Goal: Task Accomplishment & Management: Use online tool/utility

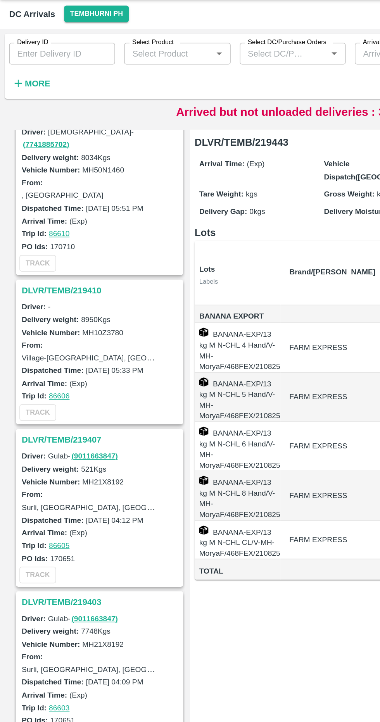
scroll to position [250, 0]
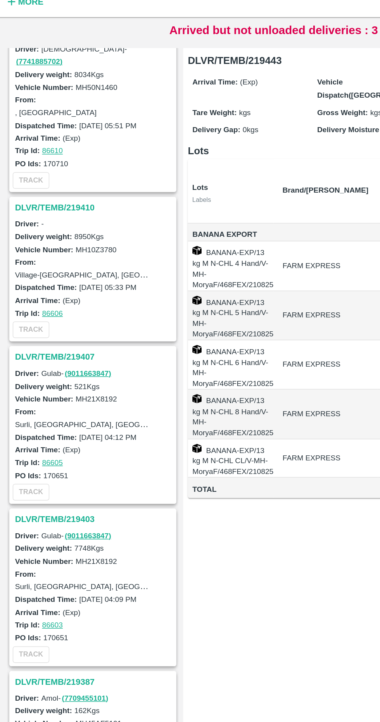
click at [55, 312] on h3 "DLVR/TEMB/219407" at bounding box center [69, 317] width 108 height 10
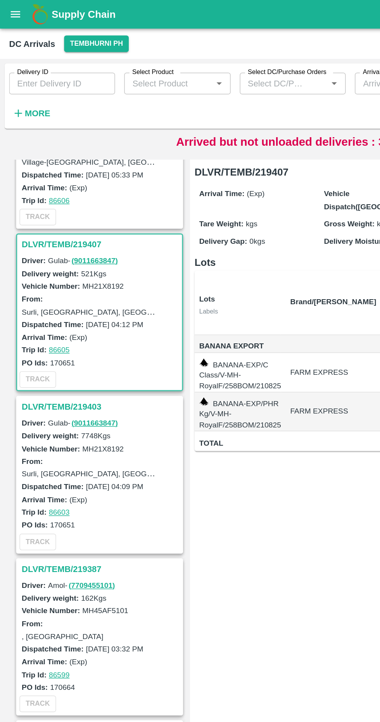
scroll to position [369, 0]
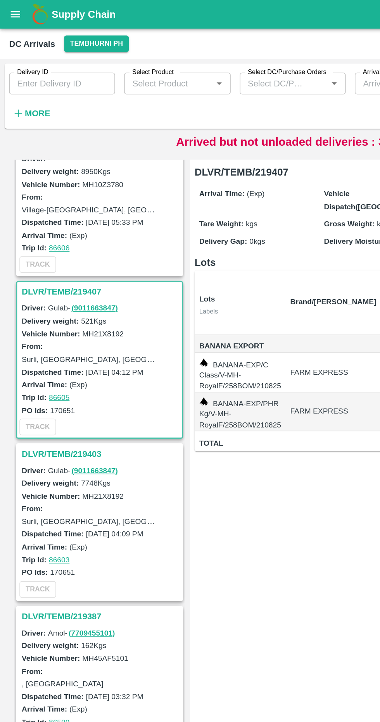
click at [58, 303] on h3 "DLVR/TEMB/219403" at bounding box center [69, 308] width 108 height 10
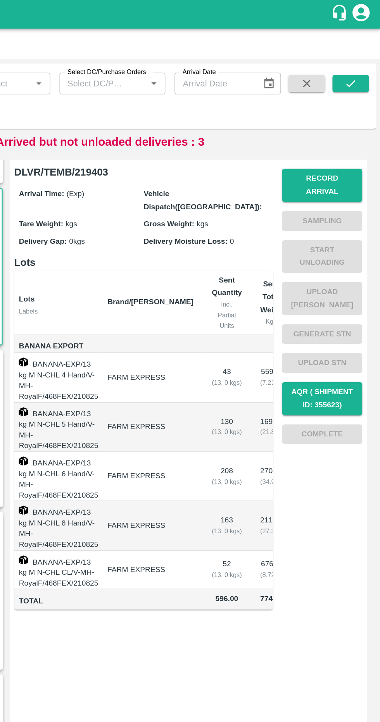
click at [346, 122] on button "Record Arrival" at bounding box center [340, 125] width 54 height 22
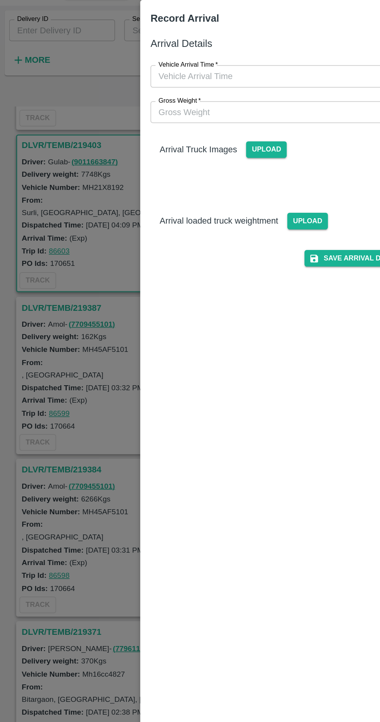
click at [179, 139] on span "Upload" at bounding box center [181, 137] width 28 height 11
click at [0, 0] on input "Upload" at bounding box center [0, 0] width 0 height 0
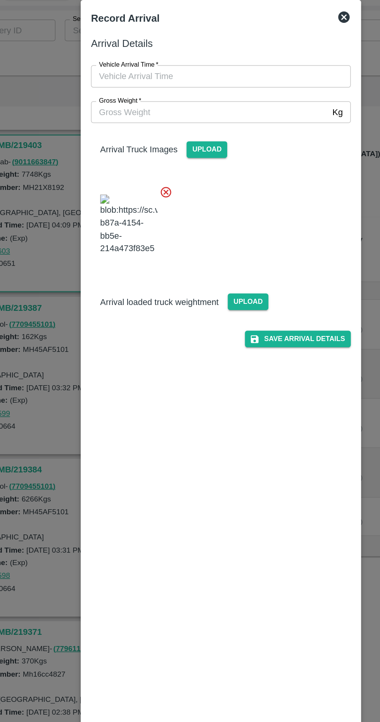
click at [152, 169] on icon at bounding box center [152, 166] width 9 height 9
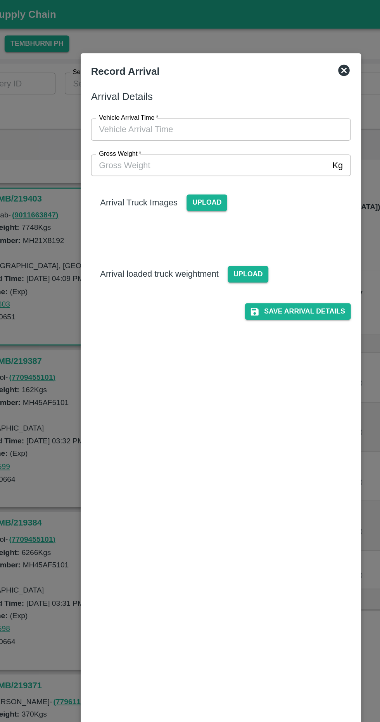
click at [220, 184] on span "Upload" at bounding box center [209, 185] width 28 height 11
click at [0, 0] on input "Upload" at bounding box center [0, 0] width 0 height 0
click at [214, 186] on span "Upload" at bounding box center [209, 185] width 28 height 11
click at [0, 0] on input "Upload" at bounding box center [0, 0] width 0 height 0
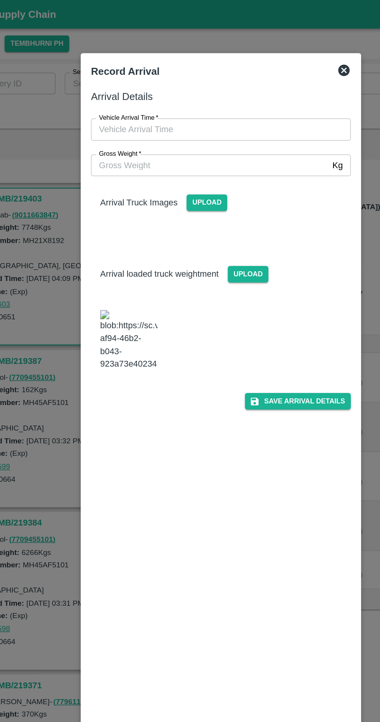
click at [180, 136] on span "Upload" at bounding box center [181, 137] width 28 height 11
click at [0, 0] on input "Upload" at bounding box center [0, 0] width 0 height 0
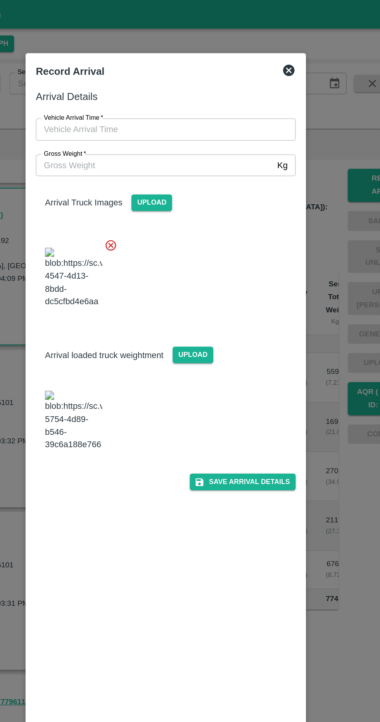
click at [261, 325] on button "Save Arrival Details" at bounding box center [242, 326] width 72 height 11
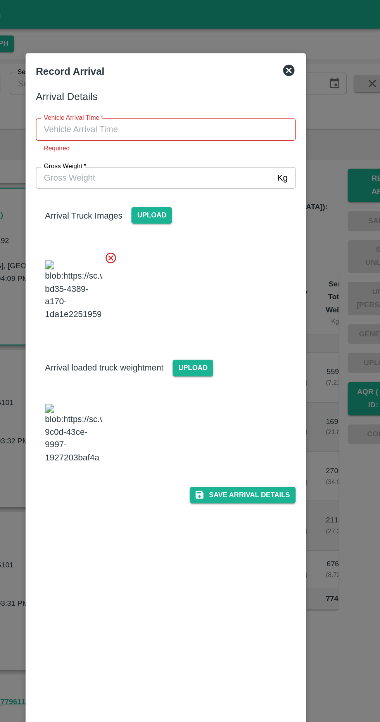
click at [210, 88] on input "Vehicle Arrival Time   *" at bounding box center [187, 87] width 171 height 15
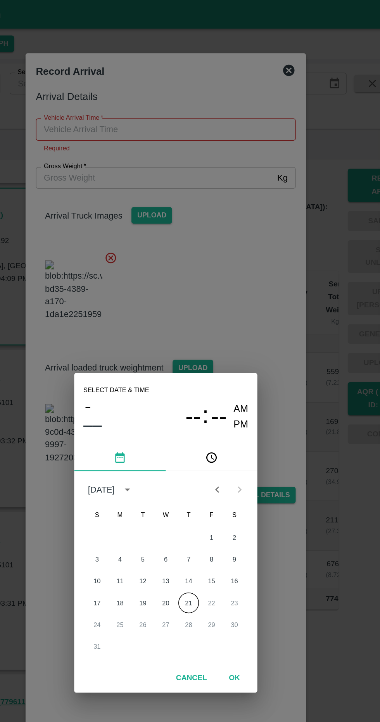
click at [205, 409] on button "21" at bounding box center [205, 409] width 14 height 14
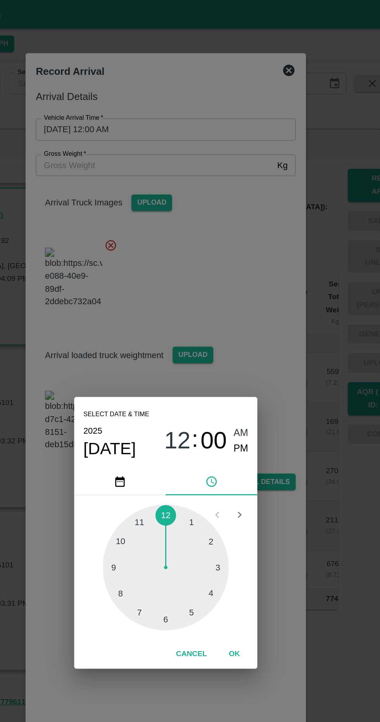
click at [197, 420] on div at bounding box center [189, 384] width 85 height 85
click at [244, 305] on span "PM" at bounding box center [241, 304] width 10 height 10
click at [237, 440] on button "OK" at bounding box center [236, 443] width 25 height 14
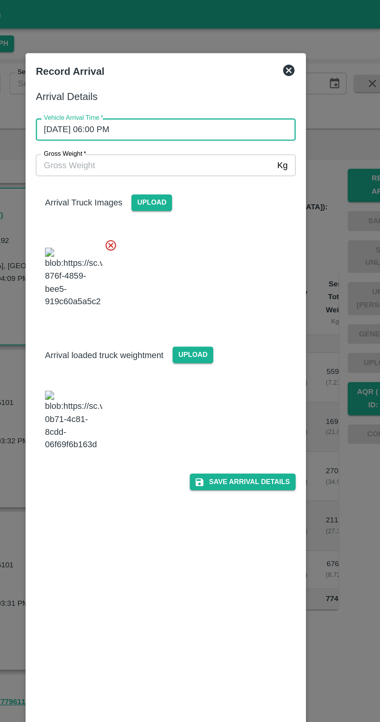
click at [225, 113] on input "Gross Weight   *" at bounding box center [182, 112] width 160 height 15
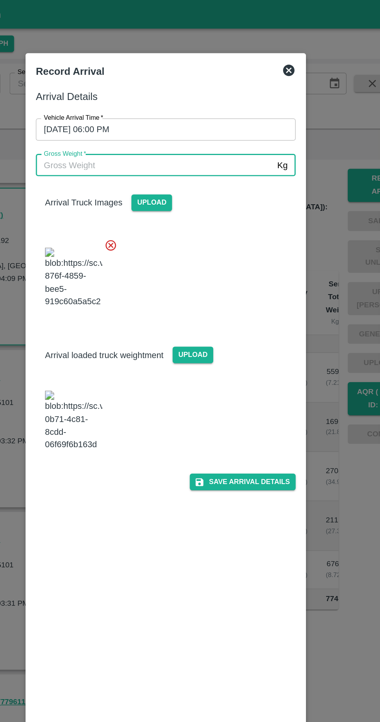
click at [226, 95] on input "[DATE] 06:00 PM" at bounding box center [187, 87] width 171 height 15
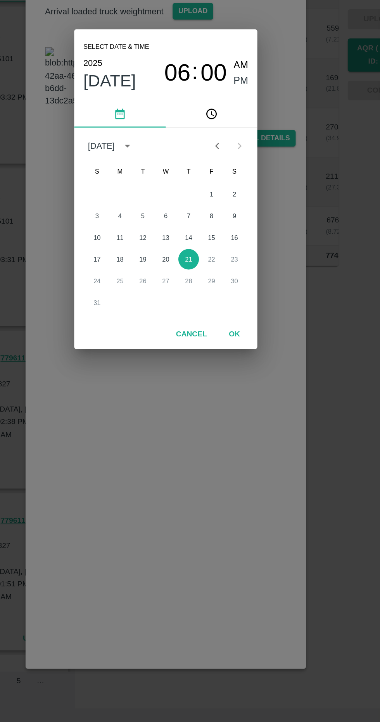
click at [206, 408] on button "21" at bounding box center [205, 409] width 14 height 14
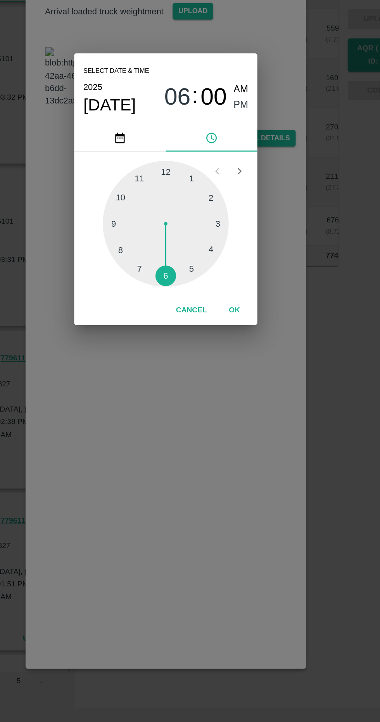
click at [210, 417] on div at bounding box center [189, 384] width 85 height 85
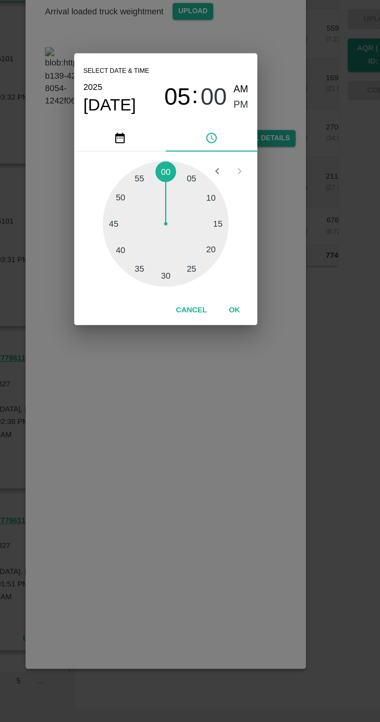
click at [188, 417] on div at bounding box center [189, 384] width 85 height 85
click at [195, 418] on div at bounding box center [189, 384] width 85 height 85
click at [163, 403] on div at bounding box center [189, 384] width 85 height 85
type input "[DATE] 05:39 PM"
click at [243, 307] on span "PM" at bounding box center [241, 304] width 10 height 10
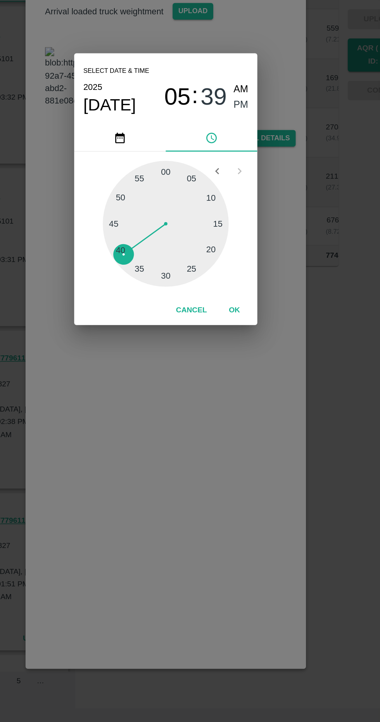
click at [239, 443] on button "OK" at bounding box center [236, 443] width 25 height 14
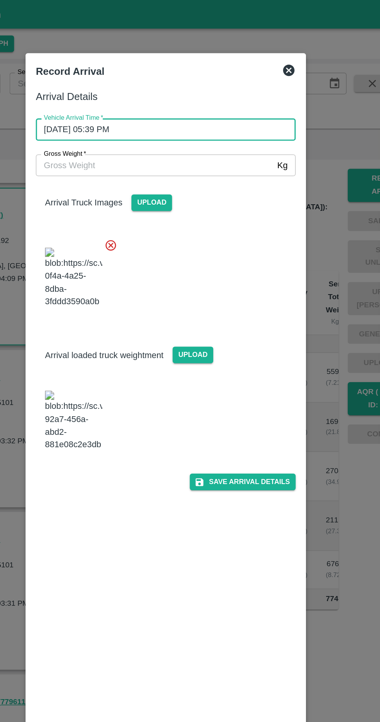
click at [233, 110] on input "Gross Weight   *" at bounding box center [182, 112] width 160 height 15
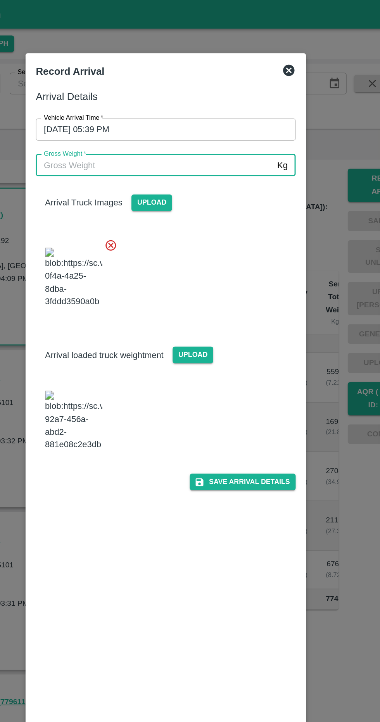
click at [125, 278] on img at bounding box center [127, 285] width 39 height 41
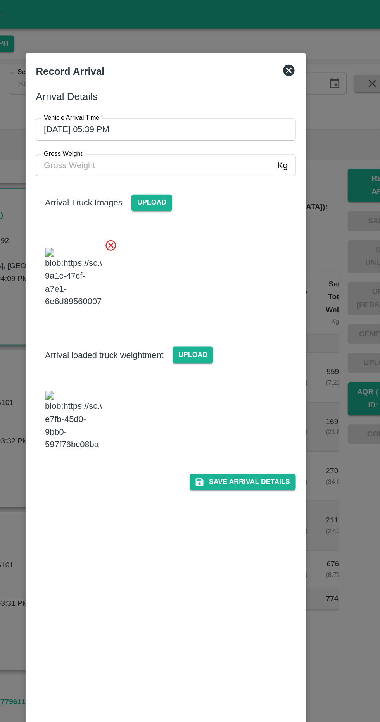
click at [228, 110] on input "Gross Weight   *" at bounding box center [182, 112] width 160 height 15
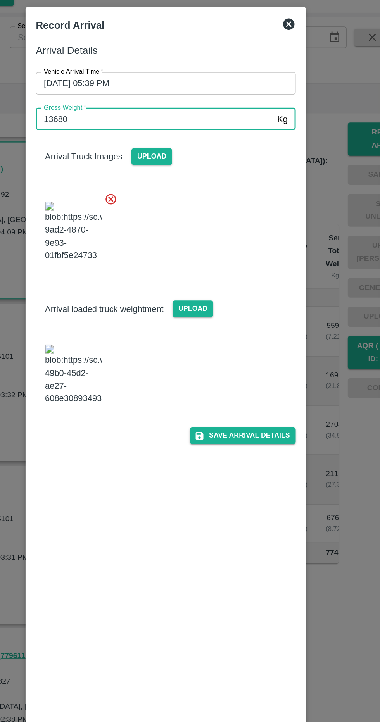
type input "13680"
click at [132, 289] on img at bounding box center [127, 285] width 39 height 41
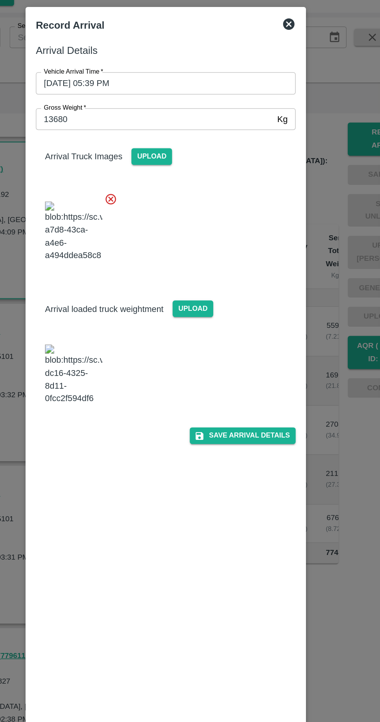
click at [261, 330] on button "Save Arrival Details" at bounding box center [242, 326] width 72 height 11
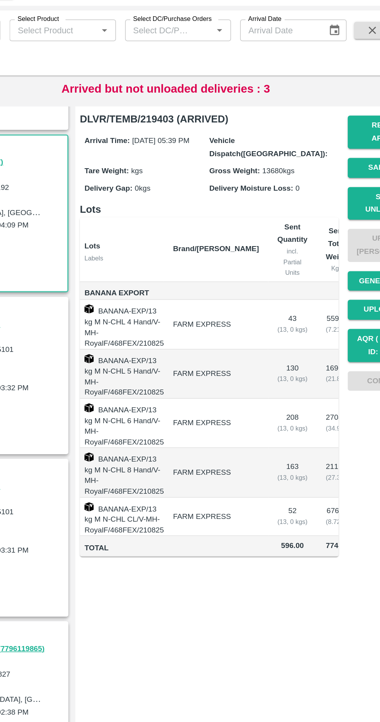
click at [241, 99] on p "Arrived but not unloaded deliveries : 3" at bounding box center [189, 96] width 141 height 12
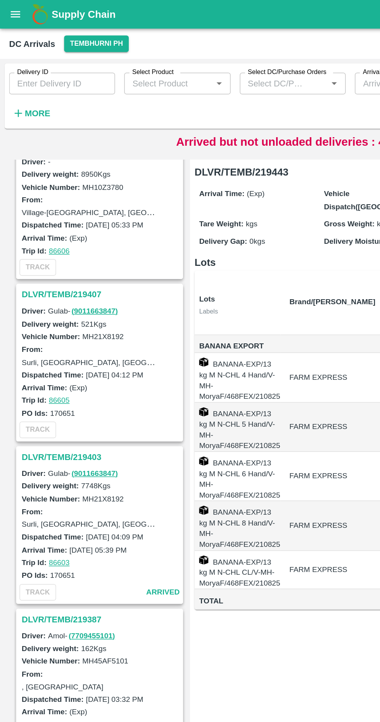
scroll to position [383, 0]
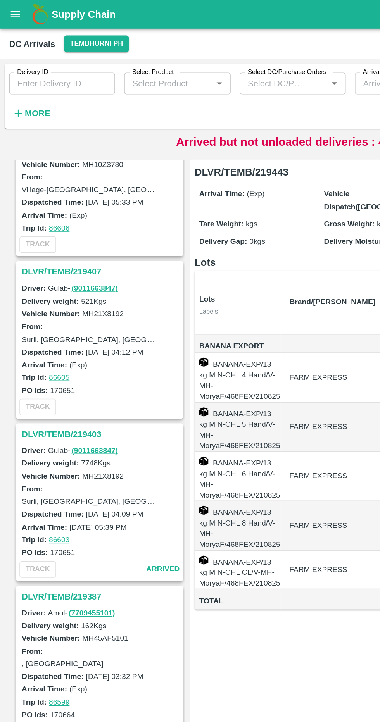
click at [46, 289] on h3 "DLVR/TEMB/219403" at bounding box center [69, 294] width 108 height 10
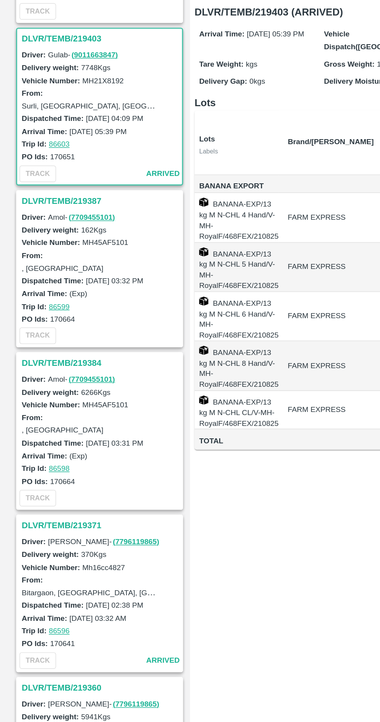
scroll to position [0, 42]
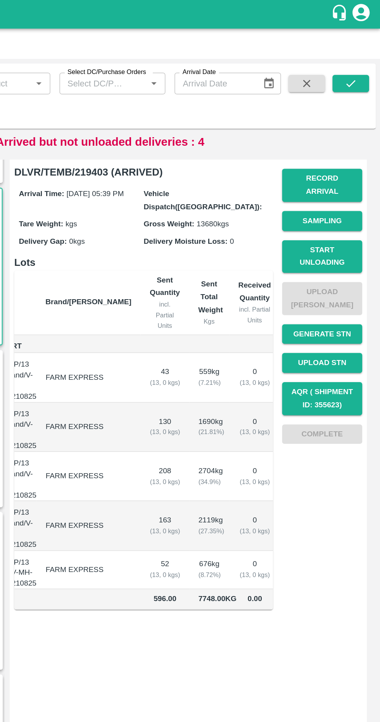
click at [355, 123] on button "Record Arrival" at bounding box center [340, 125] width 54 height 22
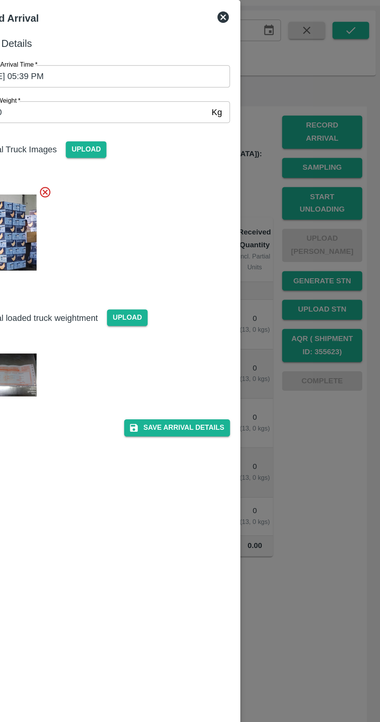
click at [274, 48] on icon at bounding box center [273, 48] width 8 height 8
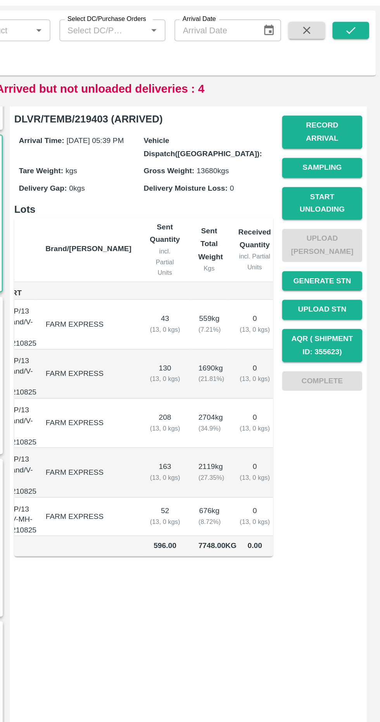
click at [351, 168] on button "Start Unloading" at bounding box center [340, 174] width 54 height 22
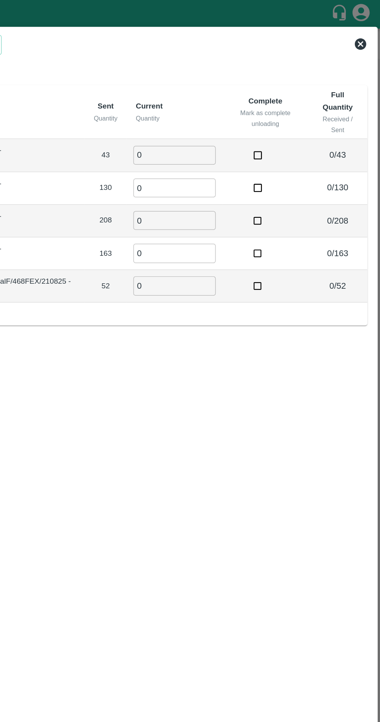
click at [250, 104] on input "0" at bounding box center [240, 105] width 56 height 13
click at [366, 30] on icon at bounding box center [366, 30] width 8 height 8
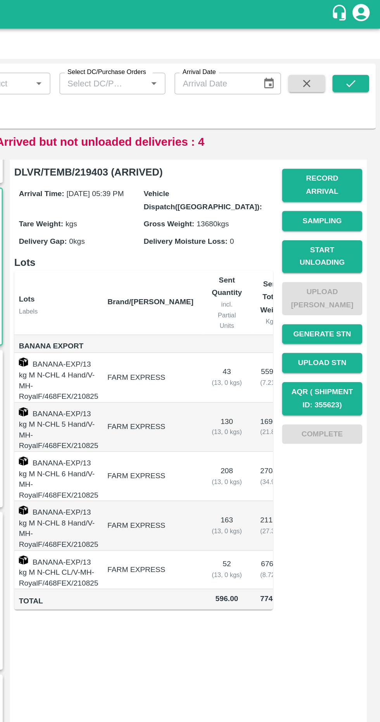
click at [359, 122] on button "Record Arrival" at bounding box center [340, 125] width 54 height 22
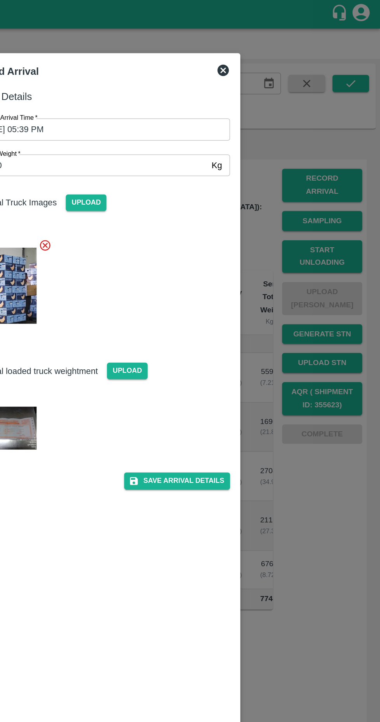
click at [265, 38] on div "Record Arrival" at bounding box center [181, 47] width 170 height 20
click at [276, 46] on icon at bounding box center [273, 48] width 8 height 8
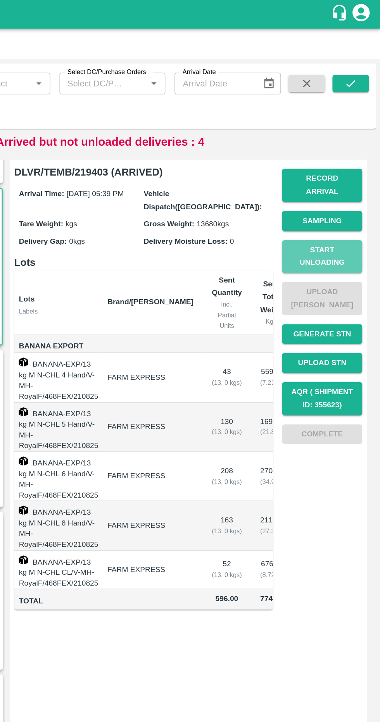
click at [347, 163] on button "Start Unloading" at bounding box center [340, 174] width 54 height 22
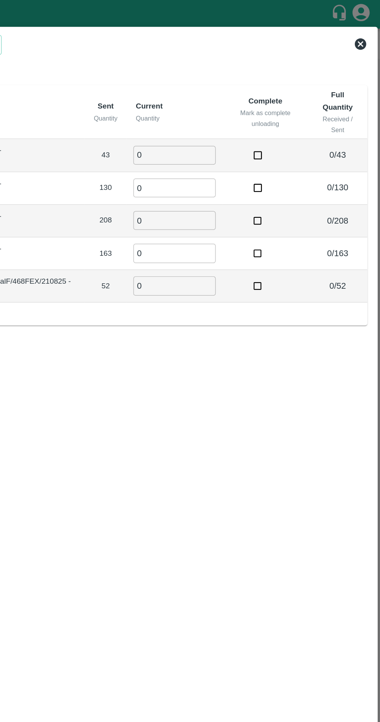
click at [366, 28] on icon at bounding box center [366, 30] width 8 height 8
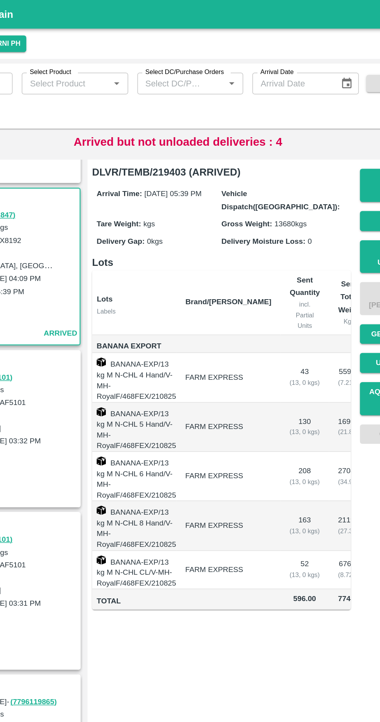
scroll to position [0, 42]
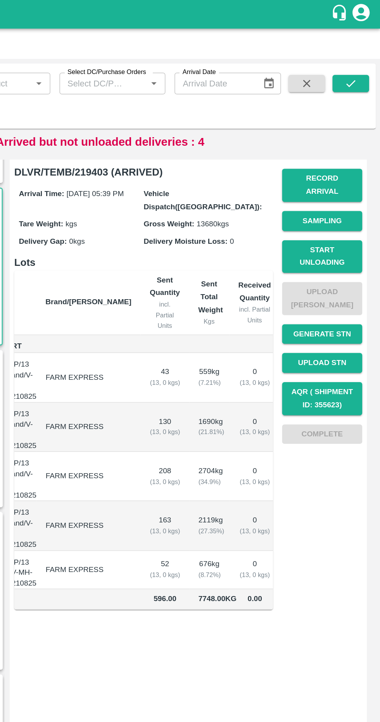
click at [350, 167] on button "Start Unloading" at bounding box center [340, 174] width 54 height 22
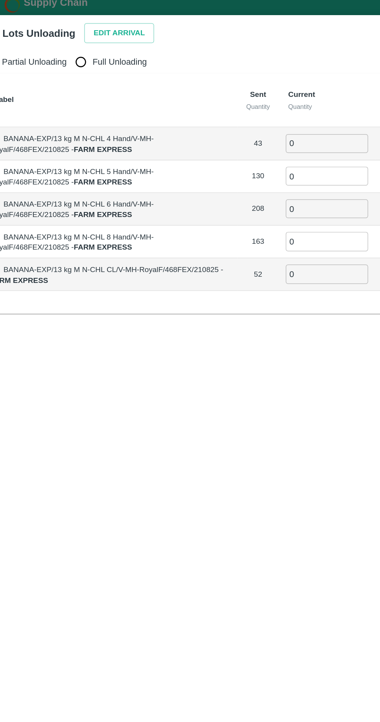
click at [239, 103] on input "0" at bounding box center [240, 105] width 56 height 13
click at [84, 30] on button "Edit Arrival" at bounding box center [99, 31] width 47 height 14
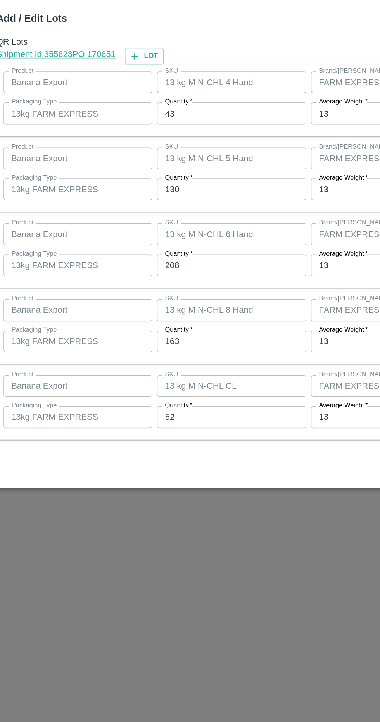
click at [143, 273] on input "43" at bounding box center [175, 272] width 101 height 15
type input "4"
type input "37"
click at [198, 330] on input "130" at bounding box center [175, 324] width 101 height 15
type input "131"
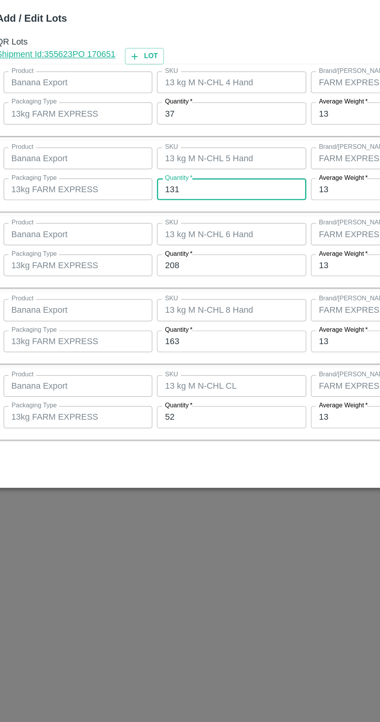
click at [190, 375] on input "208" at bounding box center [175, 375] width 101 height 15
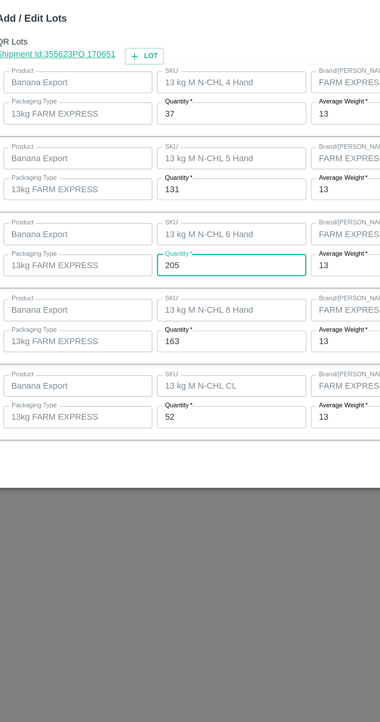
type input "205"
click at [191, 428] on input "163" at bounding box center [175, 427] width 101 height 15
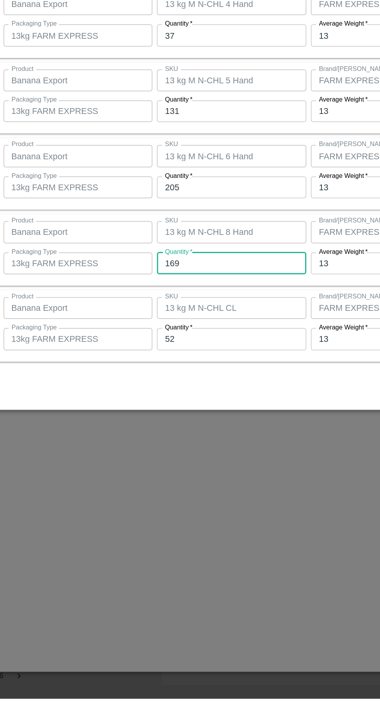
type input "169"
click at [194, 478] on input "52" at bounding box center [175, 478] width 101 height 15
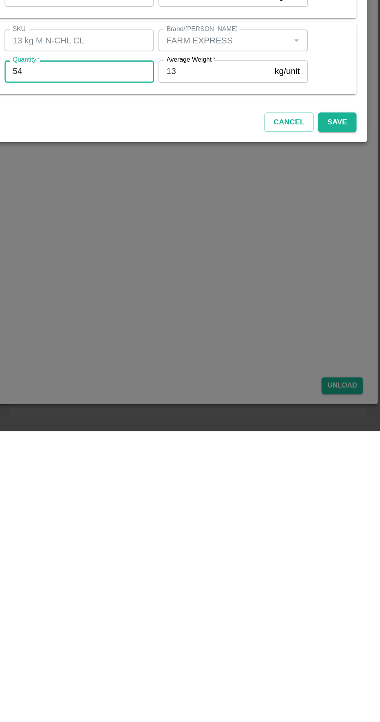
type input "54"
click at [355, 512] on button "Save" at bounding box center [351, 513] width 26 height 14
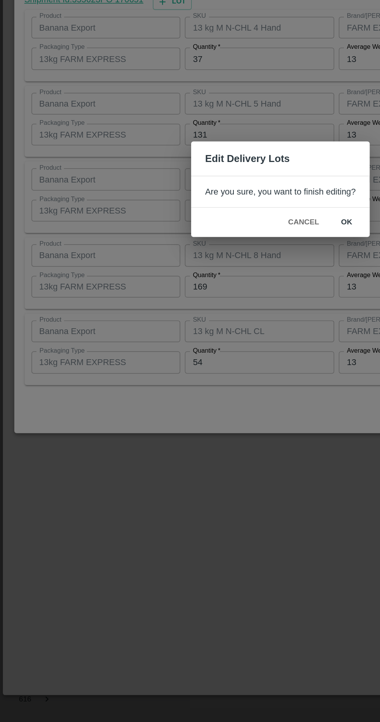
click at [236, 382] on button "ok" at bounding box center [234, 384] width 25 height 14
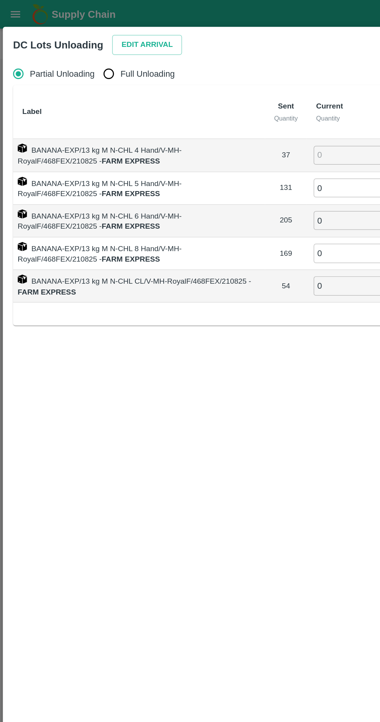
type input "0"
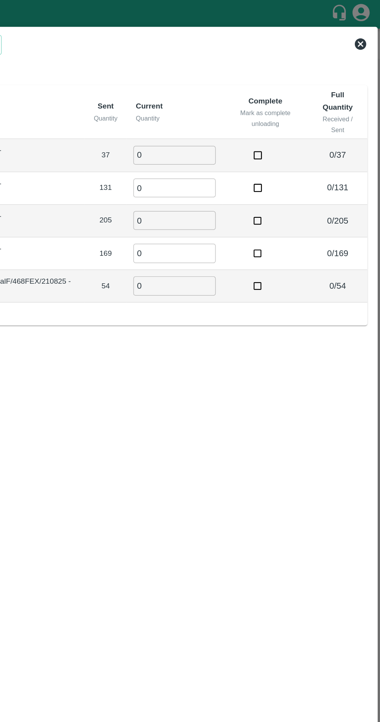
click at [262, 108] on input "0" at bounding box center [240, 105] width 56 height 13
type input "37"
click at [265, 127] on input "0" at bounding box center [240, 127] width 56 height 13
type input "131"
click at [263, 154] on input "0" at bounding box center [240, 149] width 56 height 13
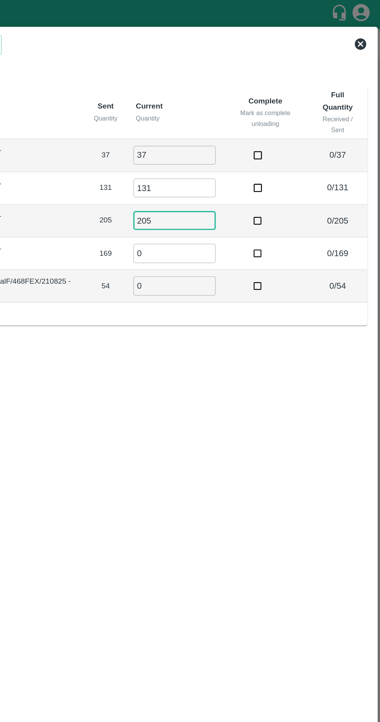
type input "205"
click at [265, 171] on input "0" at bounding box center [240, 171] width 56 height 13
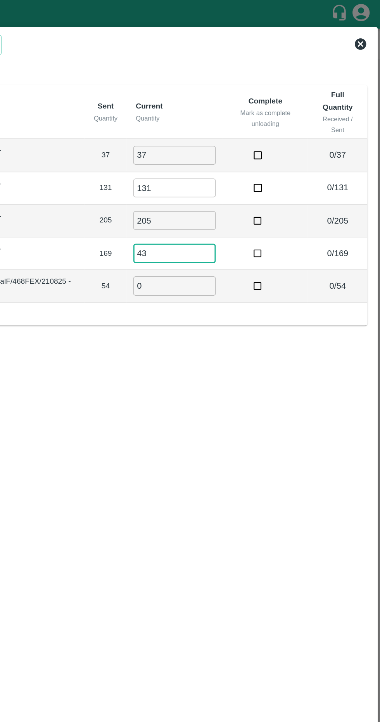
type input "4"
type input "169"
click at [262, 196] on input "0" at bounding box center [240, 193] width 56 height 13
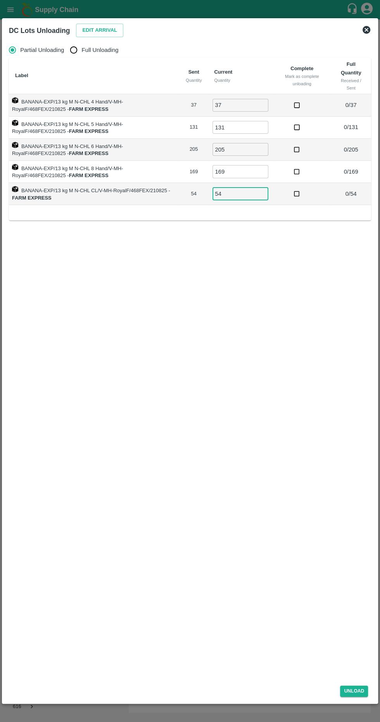
type input "54"
click at [77, 46] on input "Full Unloading" at bounding box center [74, 50] width 16 height 16
radio input "true"
type input "0"
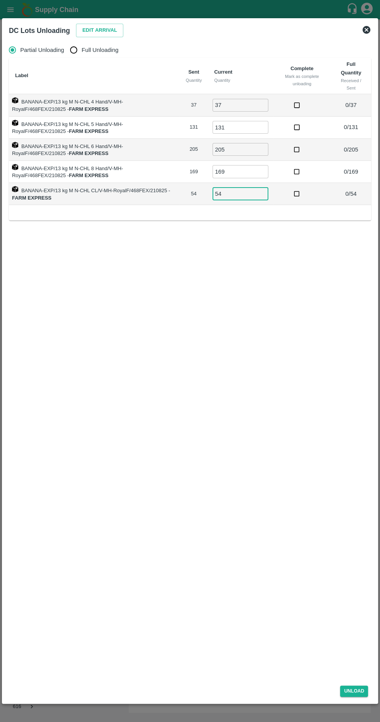
type input "0"
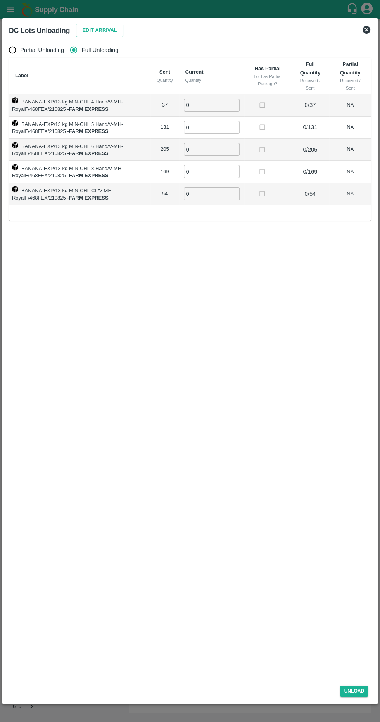
click at [228, 105] on input "0" at bounding box center [212, 105] width 56 height 13
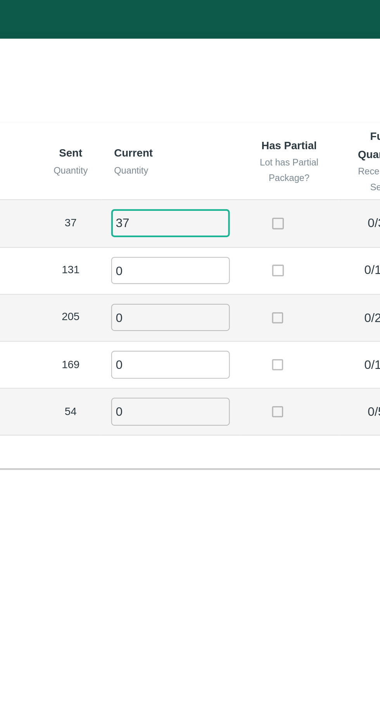
type input "37"
click at [224, 125] on input "0" at bounding box center [212, 127] width 56 height 13
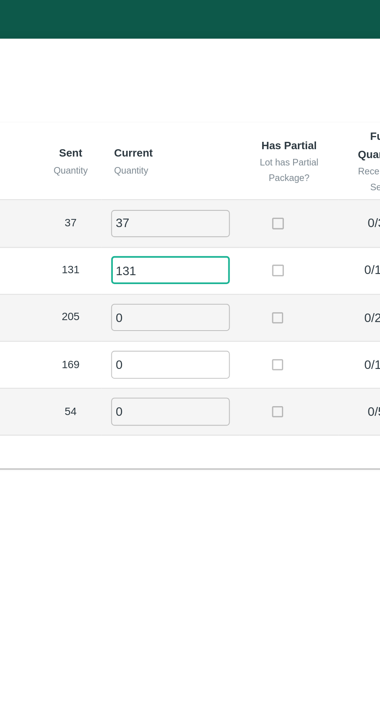
type input "131"
click at [234, 154] on input "0" at bounding box center [212, 149] width 56 height 13
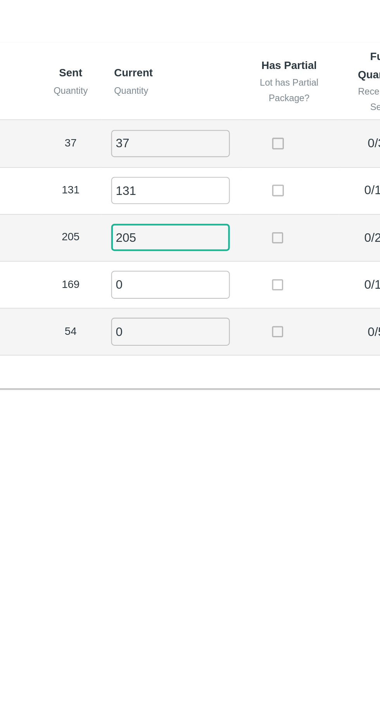
type input "205"
click at [223, 174] on input "0" at bounding box center [212, 171] width 56 height 13
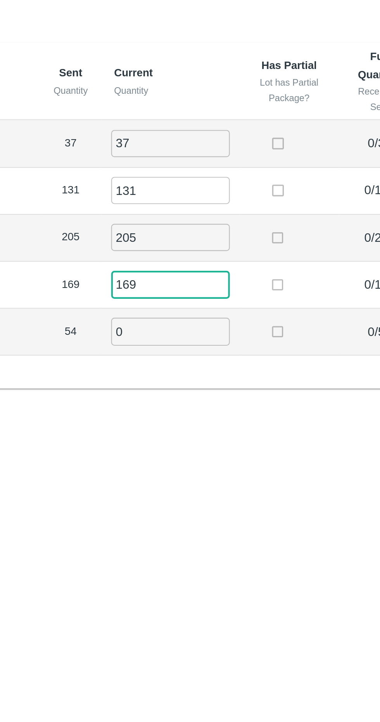
type input "169"
click at [231, 195] on input "0" at bounding box center [212, 193] width 56 height 13
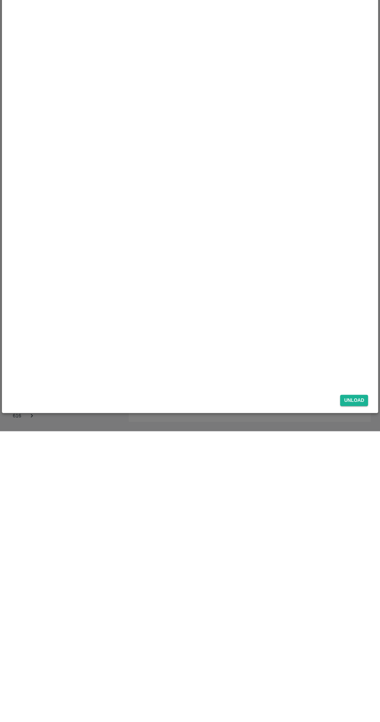
type input "54"
click at [359, 689] on button "Unload" at bounding box center [354, 691] width 28 height 11
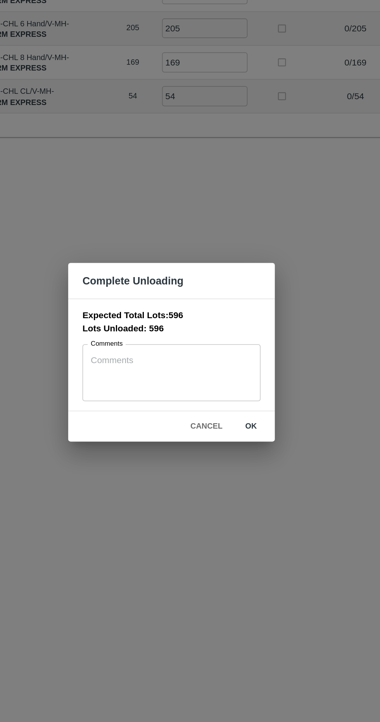
click at [245, 409] on button "ok" at bounding box center [241, 410] width 25 height 14
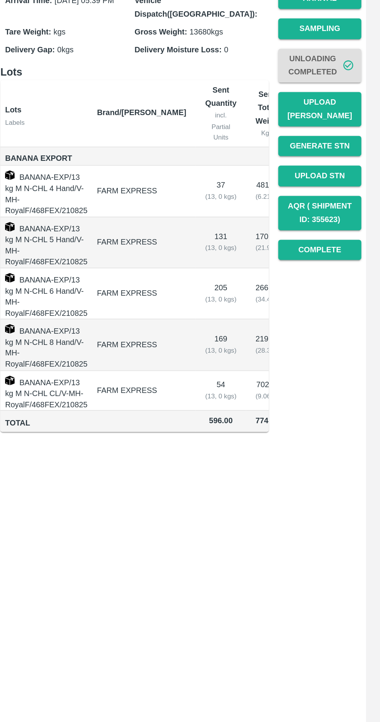
click at [346, 195] on button "Upload [PERSON_NAME]" at bounding box center [340, 202] width 54 height 22
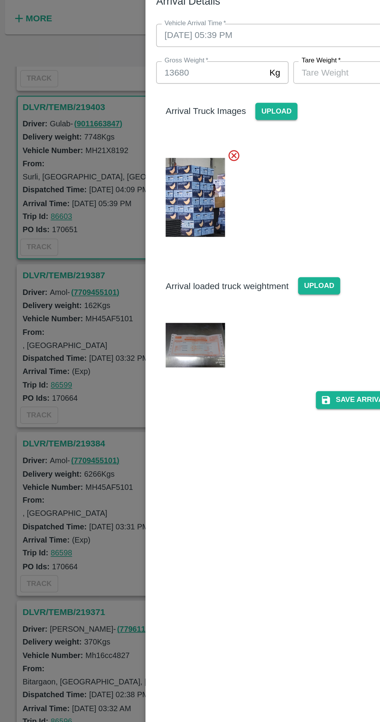
click at [134, 289] on img at bounding box center [127, 290] width 39 height 29
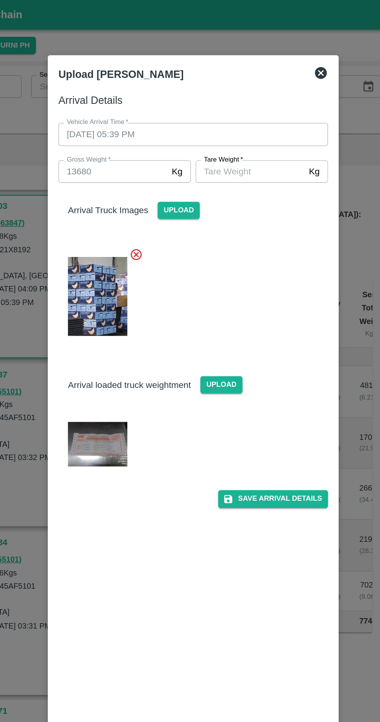
click at [248, 113] on input "Tare Weight   *" at bounding box center [226, 112] width 71 height 15
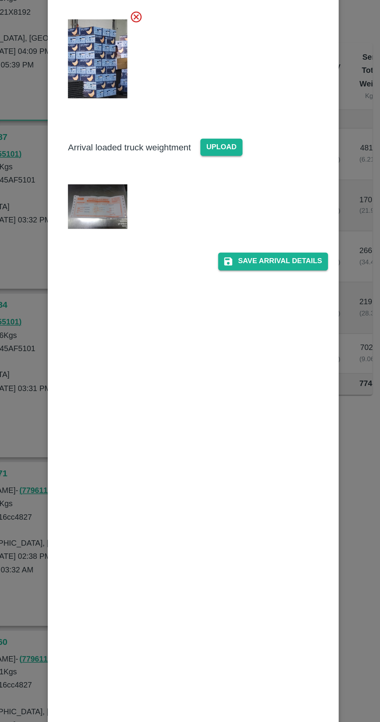
type input "5240"
click at [266, 327] on button "Save Arrival Details" at bounding box center [242, 325] width 72 height 11
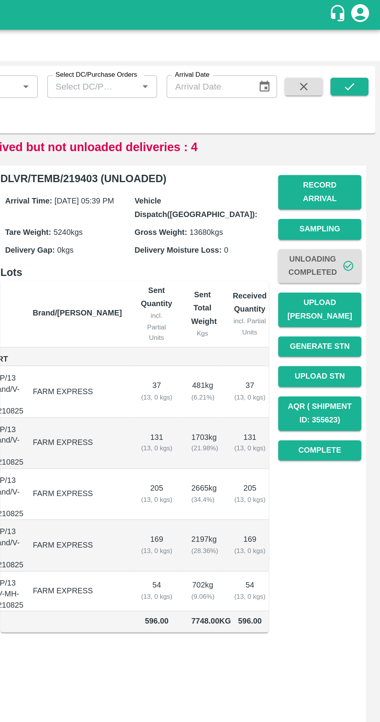
click at [352, 288] on button "Complete" at bounding box center [340, 295] width 54 height 14
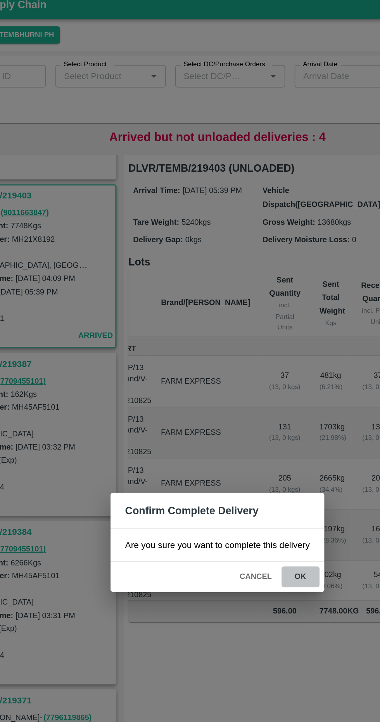
click at [245, 390] on button "ok" at bounding box center [244, 384] width 25 height 14
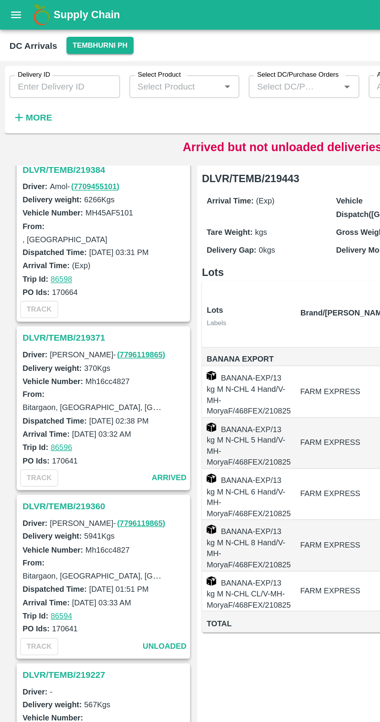
scroll to position [673, 0]
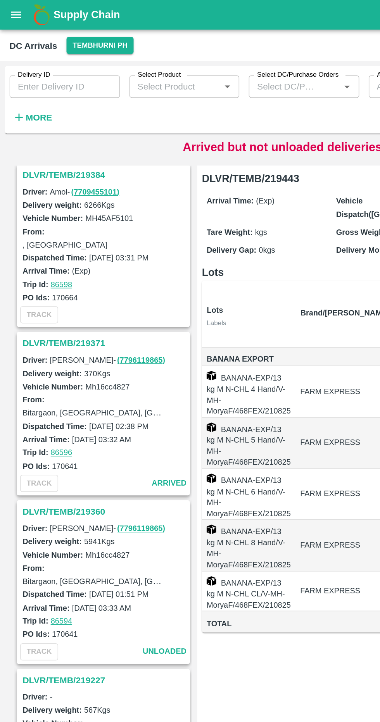
click at [52, 219] on h3 "DLVR/TEMB/219371" at bounding box center [69, 224] width 108 height 10
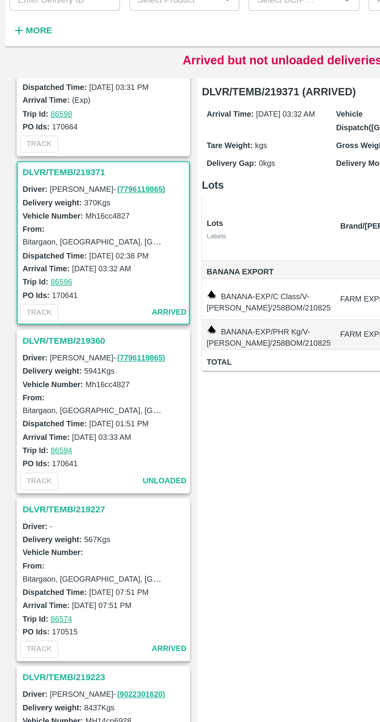
scroll to position [762, 0]
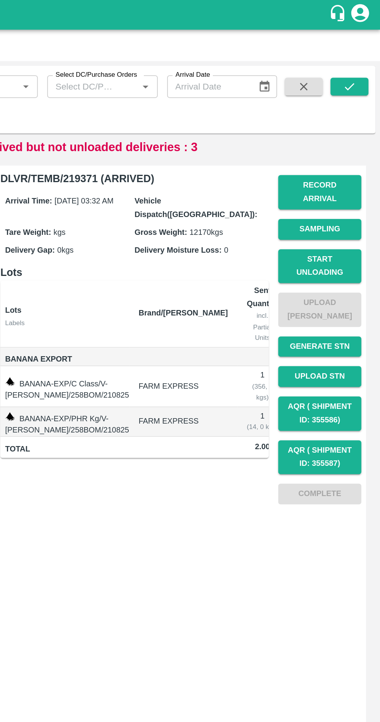
click at [345, 120] on button "Record Arrival" at bounding box center [340, 125] width 54 height 22
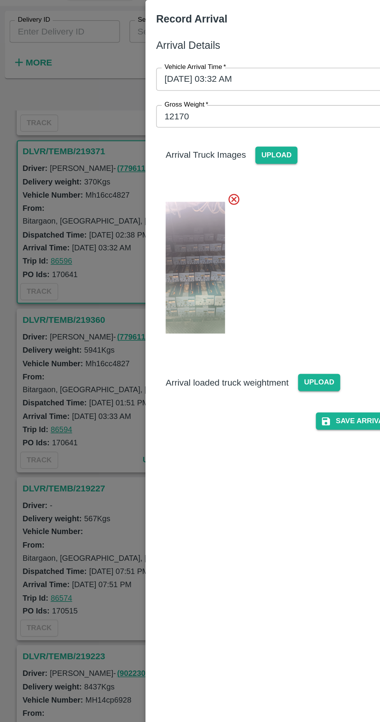
click at [135, 201] on img at bounding box center [127, 211] width 39 height 86
click at [222, 241] on div at bounding box center [187, 208] width 182 height 106
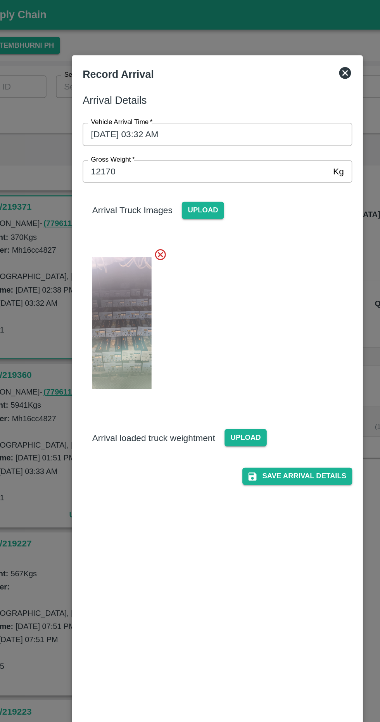
click at [286, 47] on div at bounding box center [190, 361] width 380 height 722
